Goal: Information Seeking & Learning: Learn about a topic

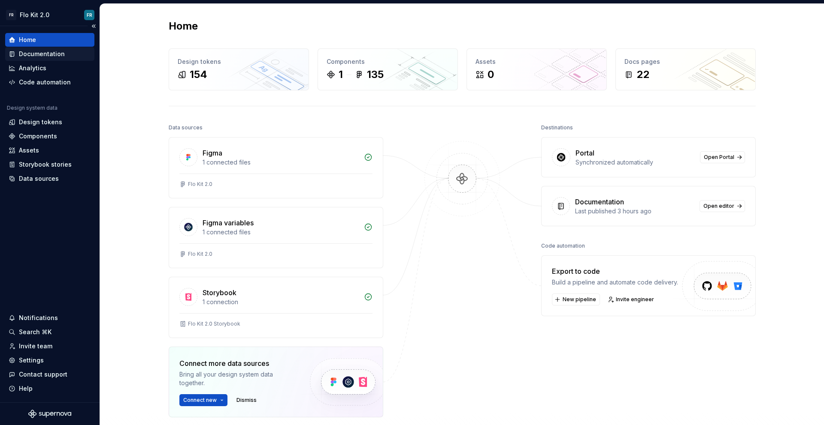
click at [48, 52] on div "Documentation" at bounding box center [42, 54] width 46 height 9
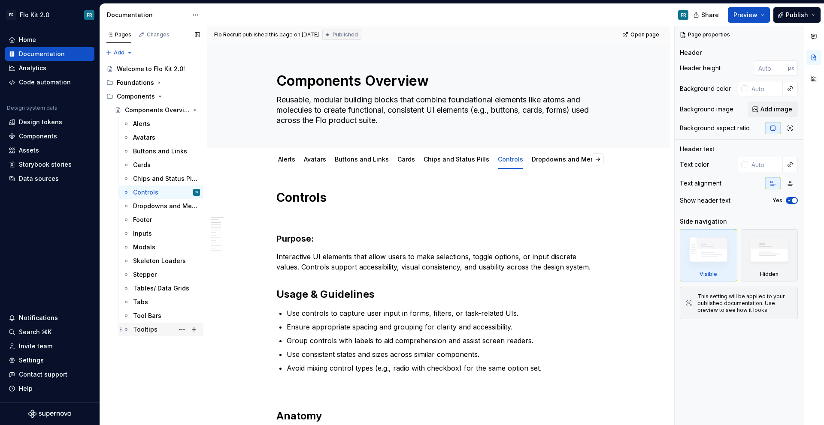
click at [157, 324] on div "Tooltips" at bounding box center [166, 330] width 67 height 12
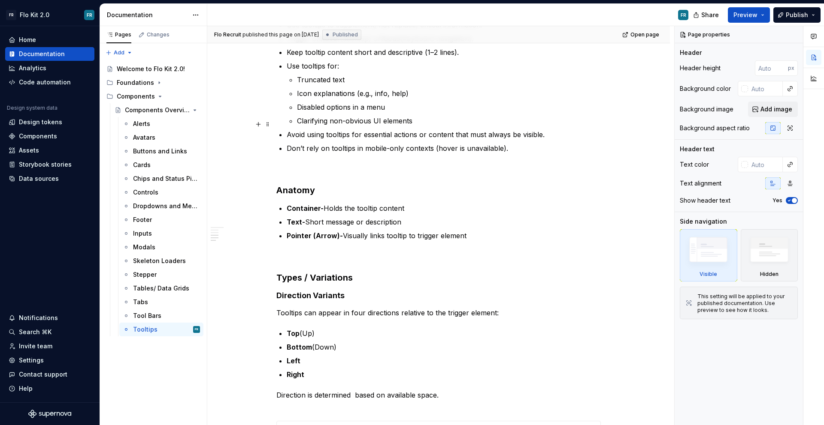
scroll to position [289, 0]
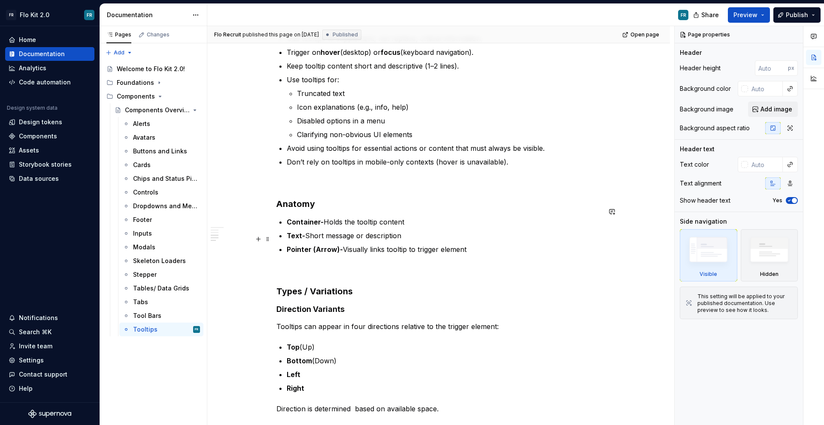
type textarea "*"
click at [477, 244] on p "Pointer (Arrow)- Visually links tooltip to trigger element" at bounding box center [444, 259] width 314 height 31
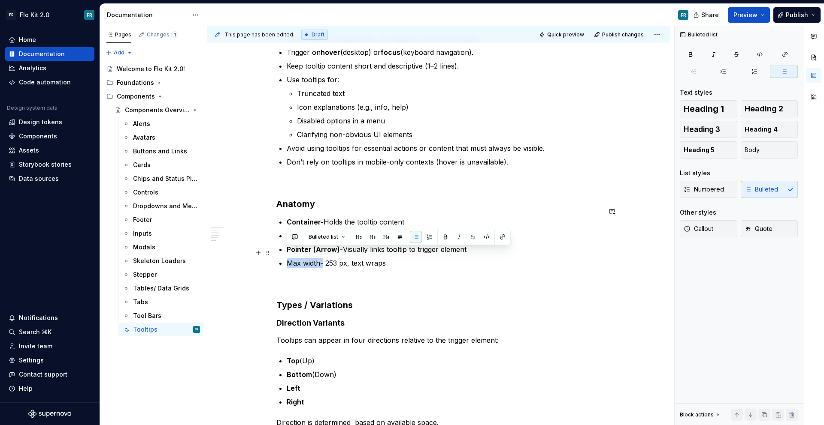
drag, startPoint x: 323, startPoint y: 253, endPoint x: 287, endPoint y: 251, distance: 36.5
click at [287, 258] on p "Max width- 253 px, text wraps" at bounding box center [444, 273] width 314 height 31
click at [384, 258] on p "Max width- 253 px, text wraps" at bounding box center [444, 273] width 314 height 31
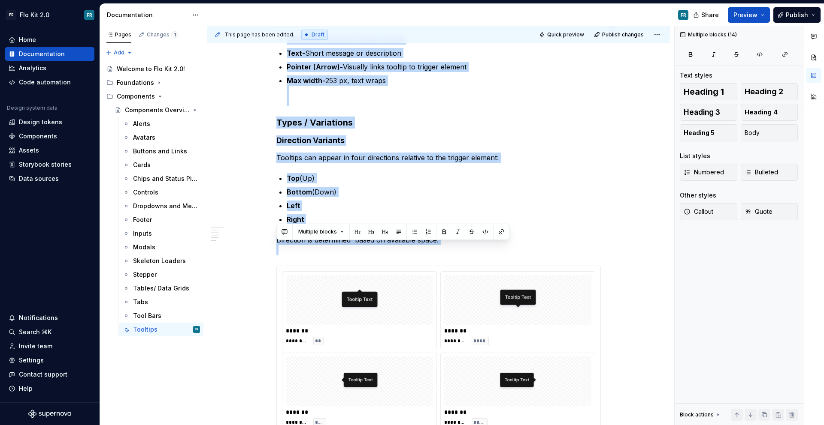
scroll to position [495, 0]
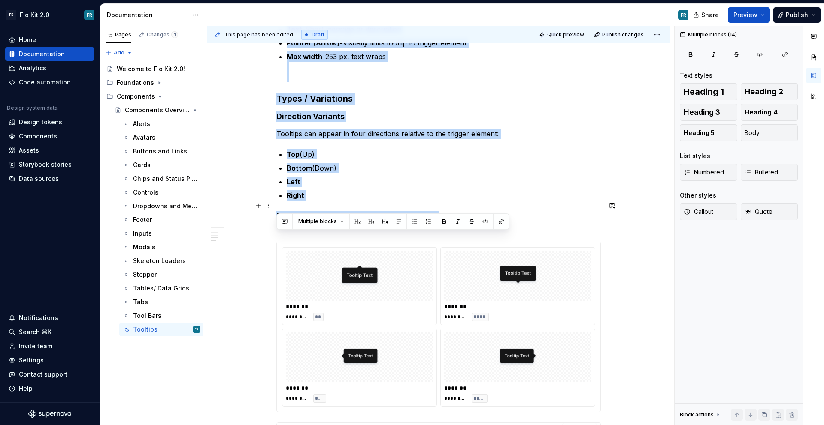
drag, startPoint x: 278, startPoint y: 142, endPoint x: 449, endPoint y: 207, distance: 182.9
click at [449, 207] on div "Tooltips Purpose Tooltips provide brief, contextual information when users hove…" at bounding box center [438, 90] width 324 height 791
copy div "Loremips Dolorsi Ametcons adipisc elits, doeiusmodt incididuntu labo etdol magn…"
type textarea "*"
